Goal: Check status: Check status

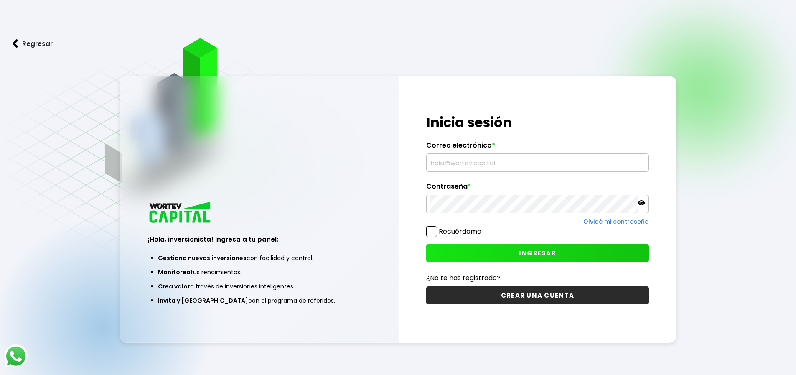
click at [469, 165] on input "text" at bounding box center [537, 163] width 215 height 18
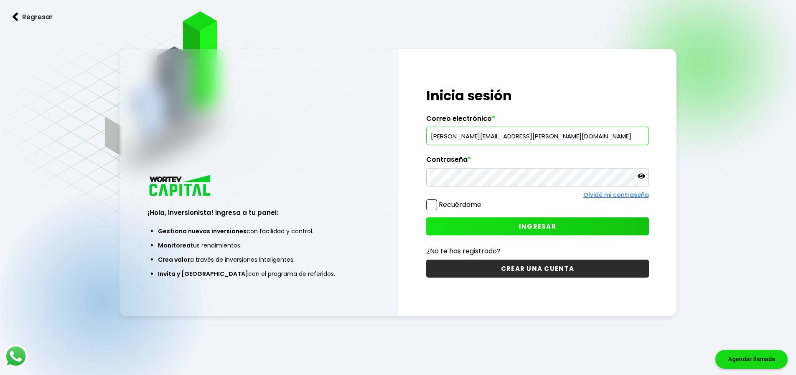
scroll to position [42, 0]
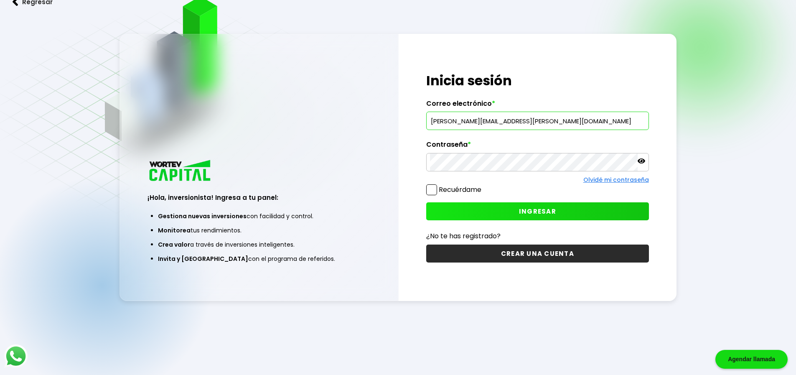
type input "[PERSON_NAME][EMAIL_ADDRESS][PERSON_NAME][DOMAIN_NAME]"
click at [545, 209] on span "INGRESAR" at bounding box center [537, 211] width 37 height 9
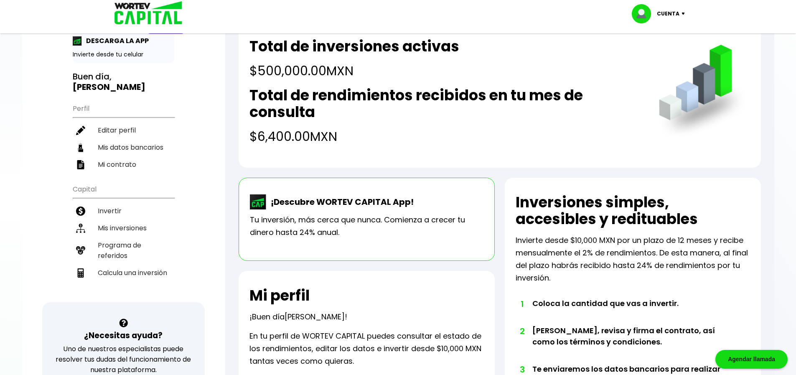
scroll to position [42, 0]
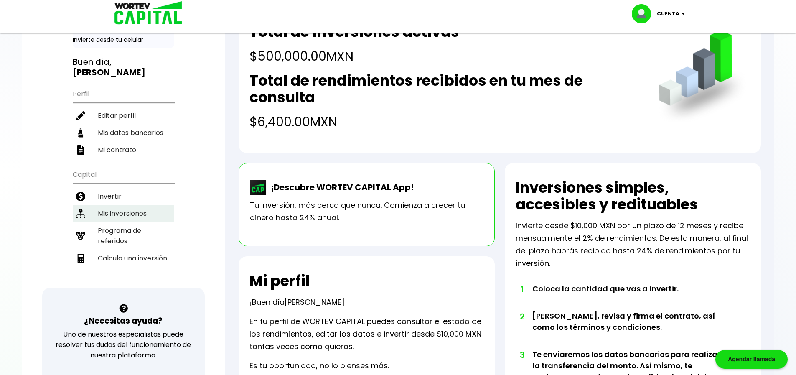
click at [134, 205] on li "Mis inversiones" at bounding box center [123, 213] width 101 height 17
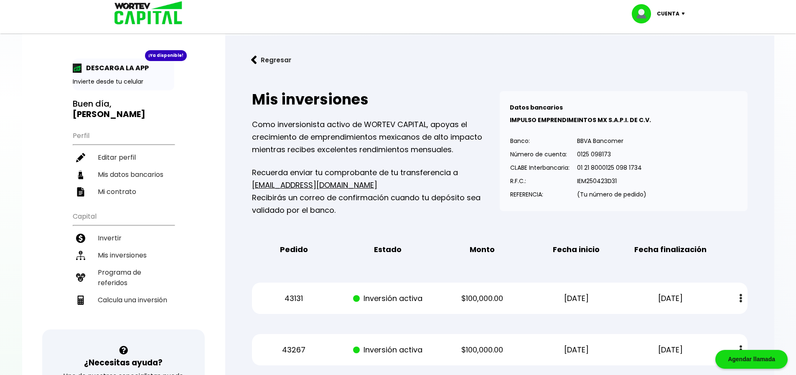
click at [682, 14] on img at bounding box center [684, 14] width 11 height 3
click at [672, 52] on li "Cerrar sesión" at bounding box center [659, 55] width 67 height 17
